Goal: Transaction & Acquisition: Download file/media

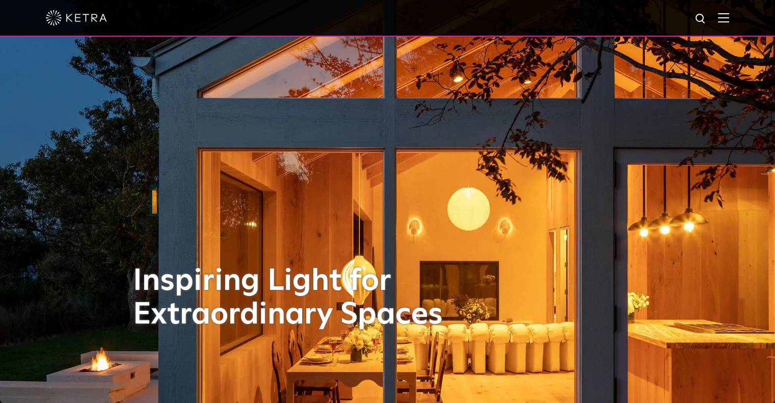
click at [729, 17] on img at bounding box center [723, 18] width 11 height 10
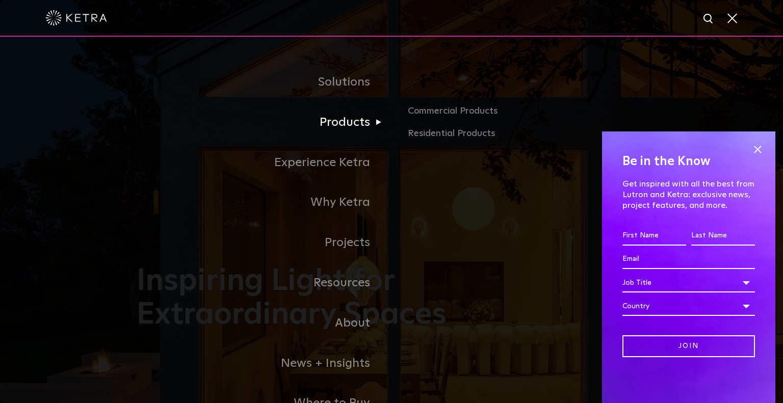
click at [366, 128] on link "Products" at bounding box center [264, 122] width 255 height 40
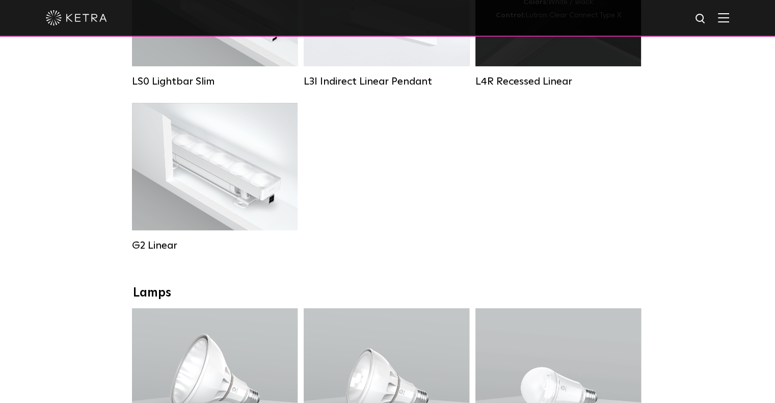
scroll to position [357, 0]
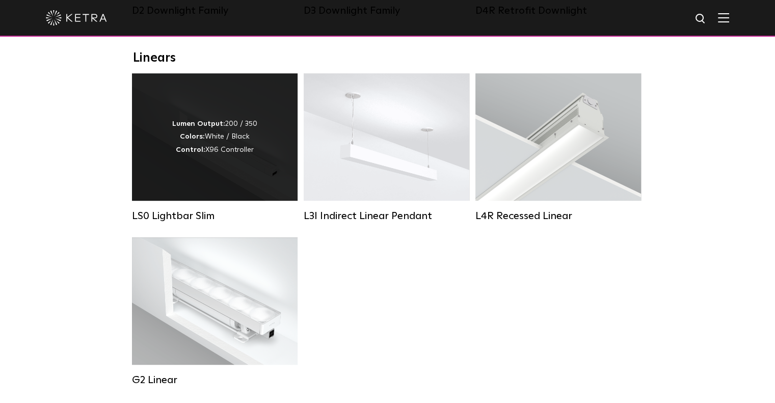
click at [255, 169] on div "Lumen Output: 200 / 350 Colors: White / Black Control: X96 Controller" at bounding box center [215, 136] width 166 height 127
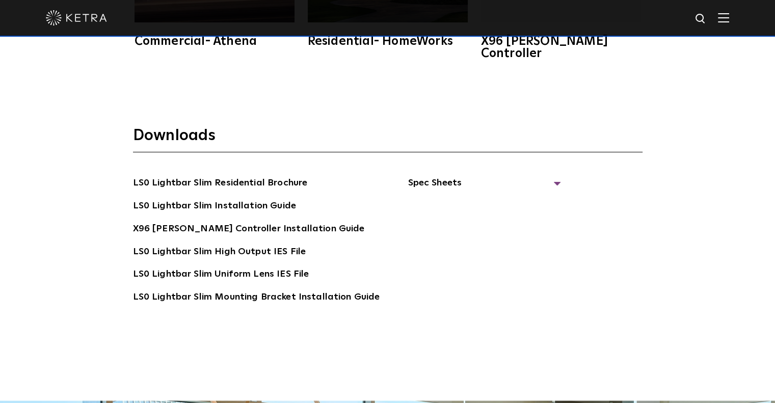
scroll to position [1886, 0]
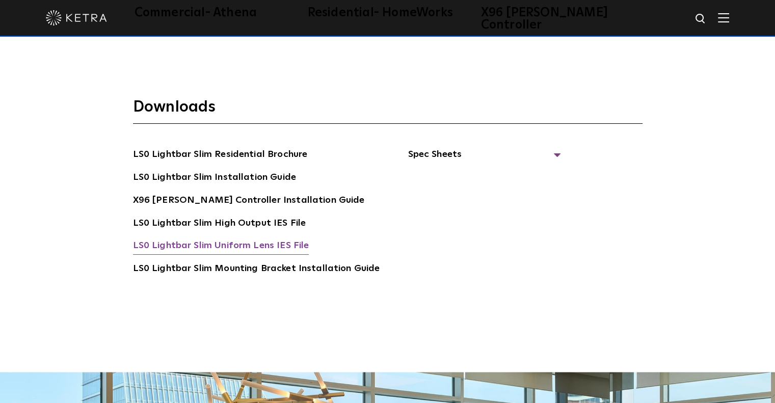
click at [301, 239] on link "LS0 Lightbar Slim Uniform Lens IES File" at bounding box center [221, 247] width 176 height 16
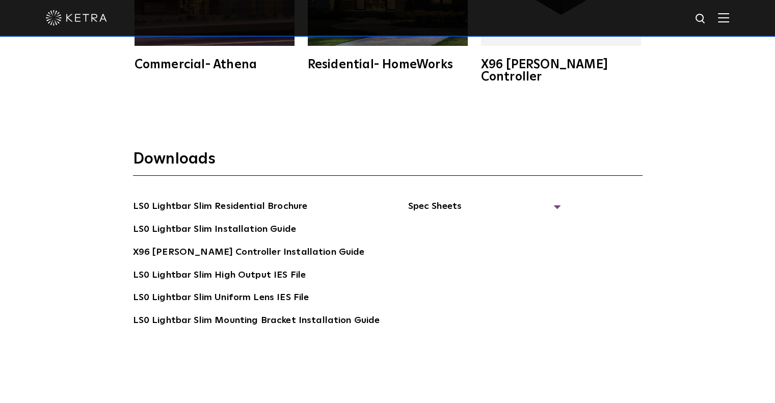
scroll to position [1834, 0]
click at [556, 200] on div "LS0 Lightbar Slim Residential Brochure LS0 Lightbar Slim Installation Guide X96…" at bounding box center [388, 279] width 510 height 159
click at [551, 200] on span "Spec Sheets" at bounding box center [484, 211] width 153 height 22
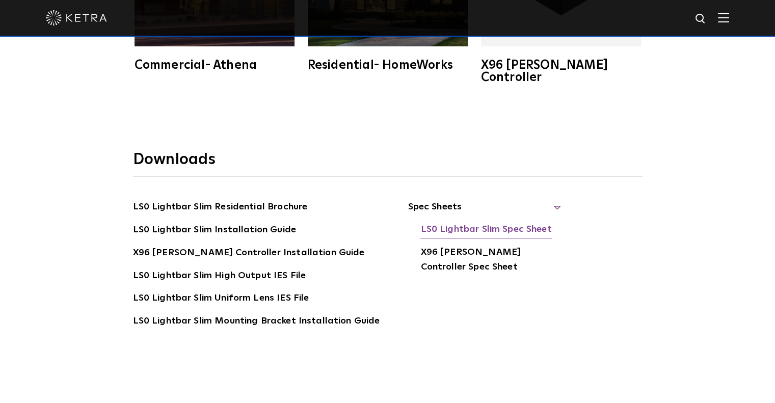
click at [532, 222] on link "LS0 Lightbar Slim Spec Sheet" at bounding box center [486, 230] width 131 height 16
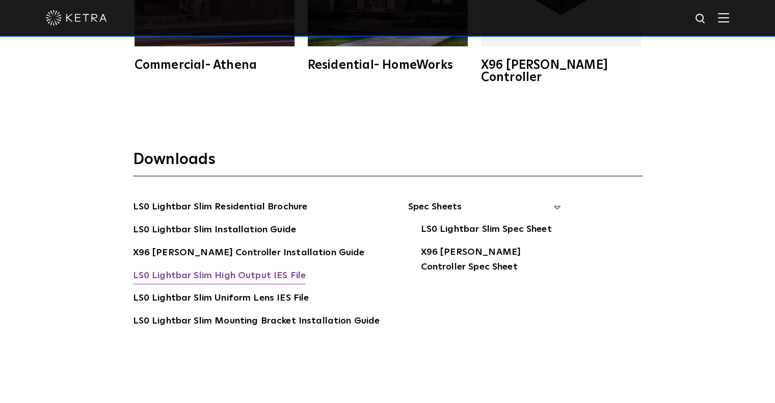
click at [284, 269] on link "LS0 Lightbar Slim High Output IES File" at bounding box center [219, 277] width 173 height 16
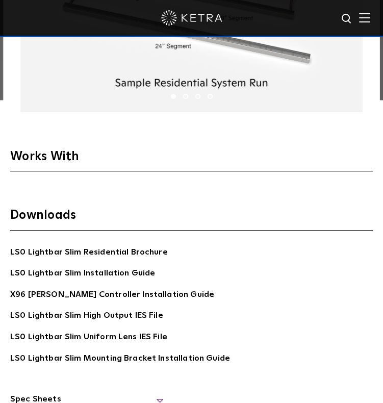
scroll to position [1832, 0]
